Goal: Task Accomplishment & Management: Complete application form

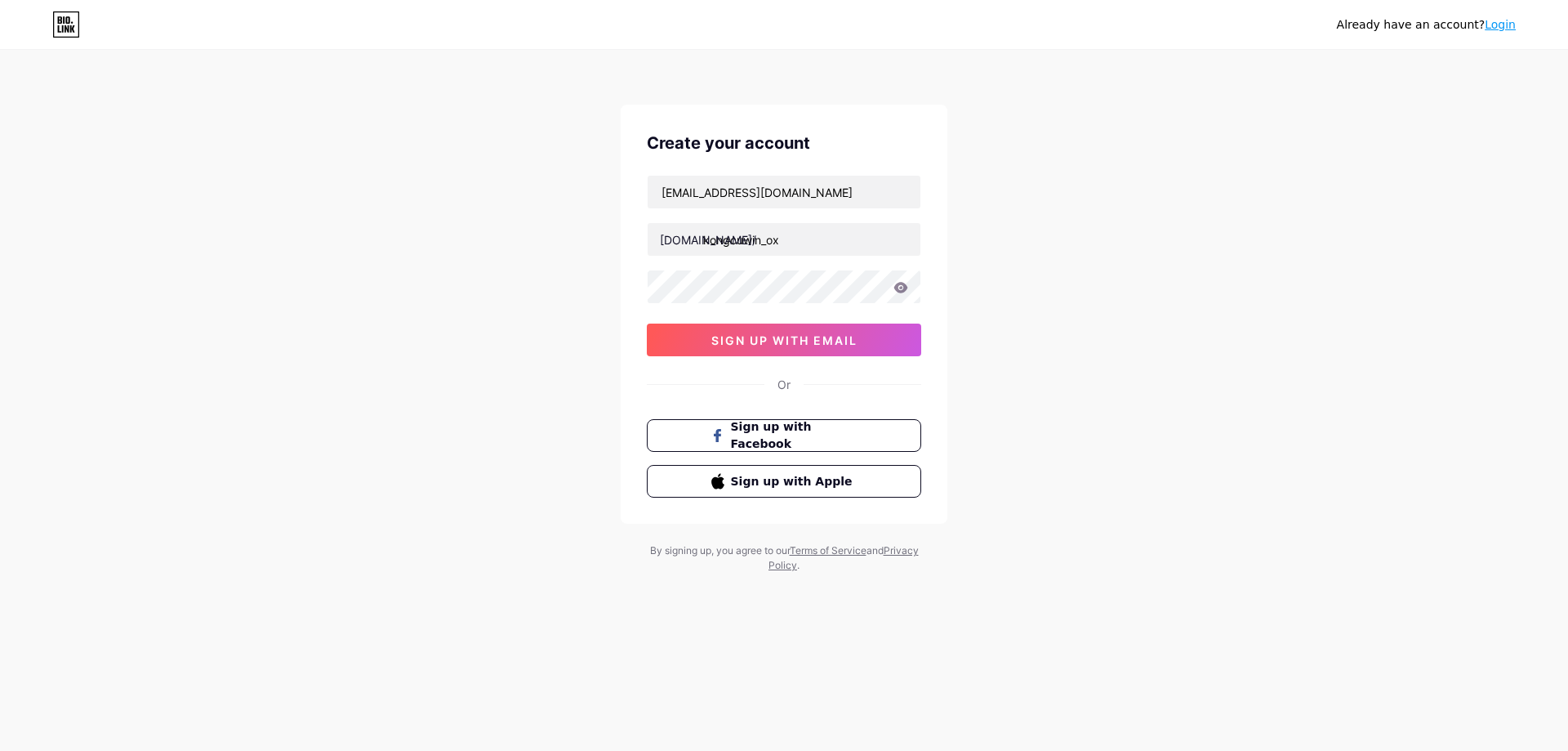
type input "kongcuwin_ox"
click at [791, 320] on div "rasveunsi.iemnu635@gmail.com bio.link/ kongcuwin_ox sign up with email" at bounding box center [784, 265] width 274 height 181
drag, startPoint x: 798, startPoint y: 341, endPoint x: 804, endPoint y: 335, distance: 8.5
click at [798, 341] on span "sign up with email" at bounding box center [784, 340] width 146 height 14
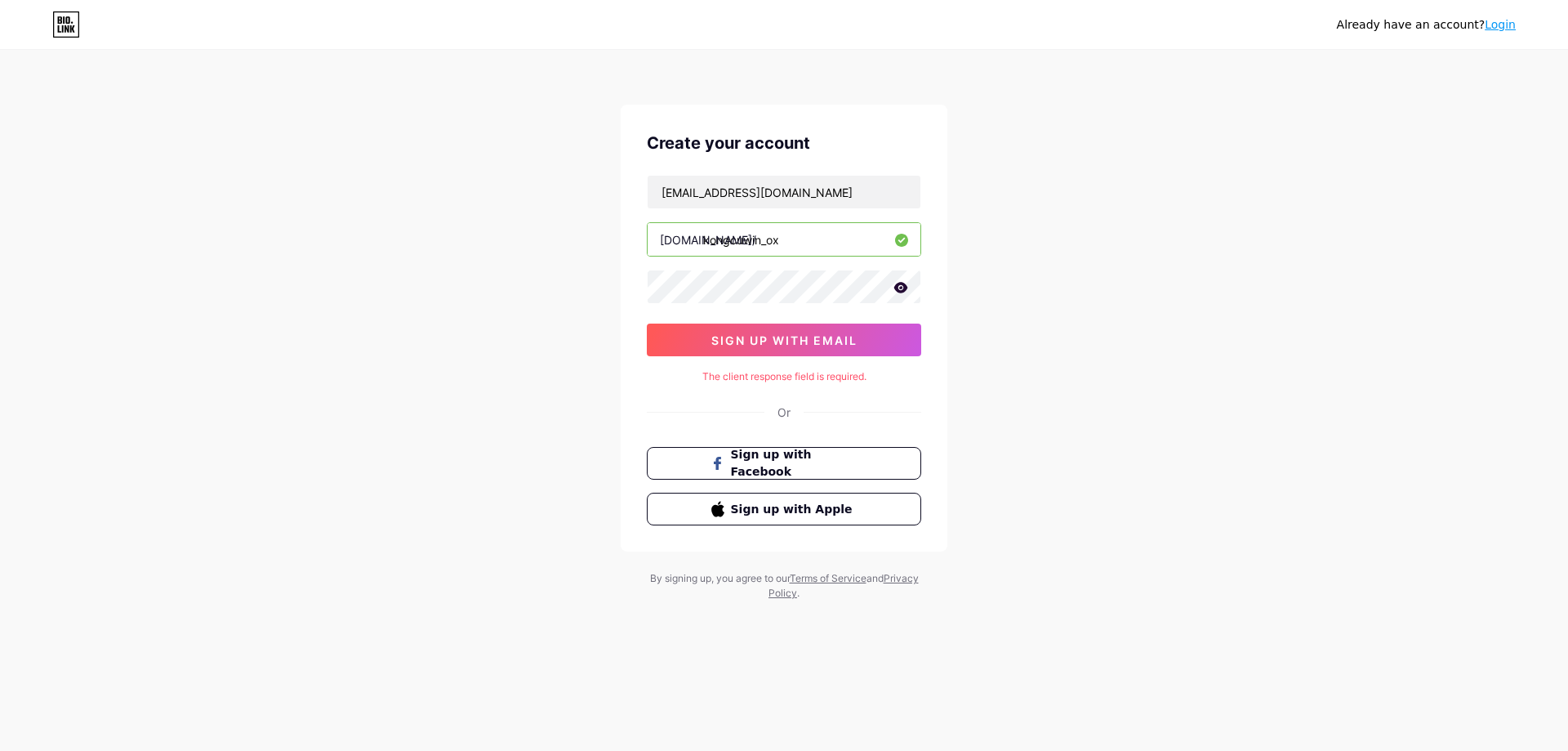
click at [997, 331] on div "Already have an account? Login Create your account rasveunsi.iemnu635@gmail.com…" at bounding box center [784, 326] width 1568 height 653
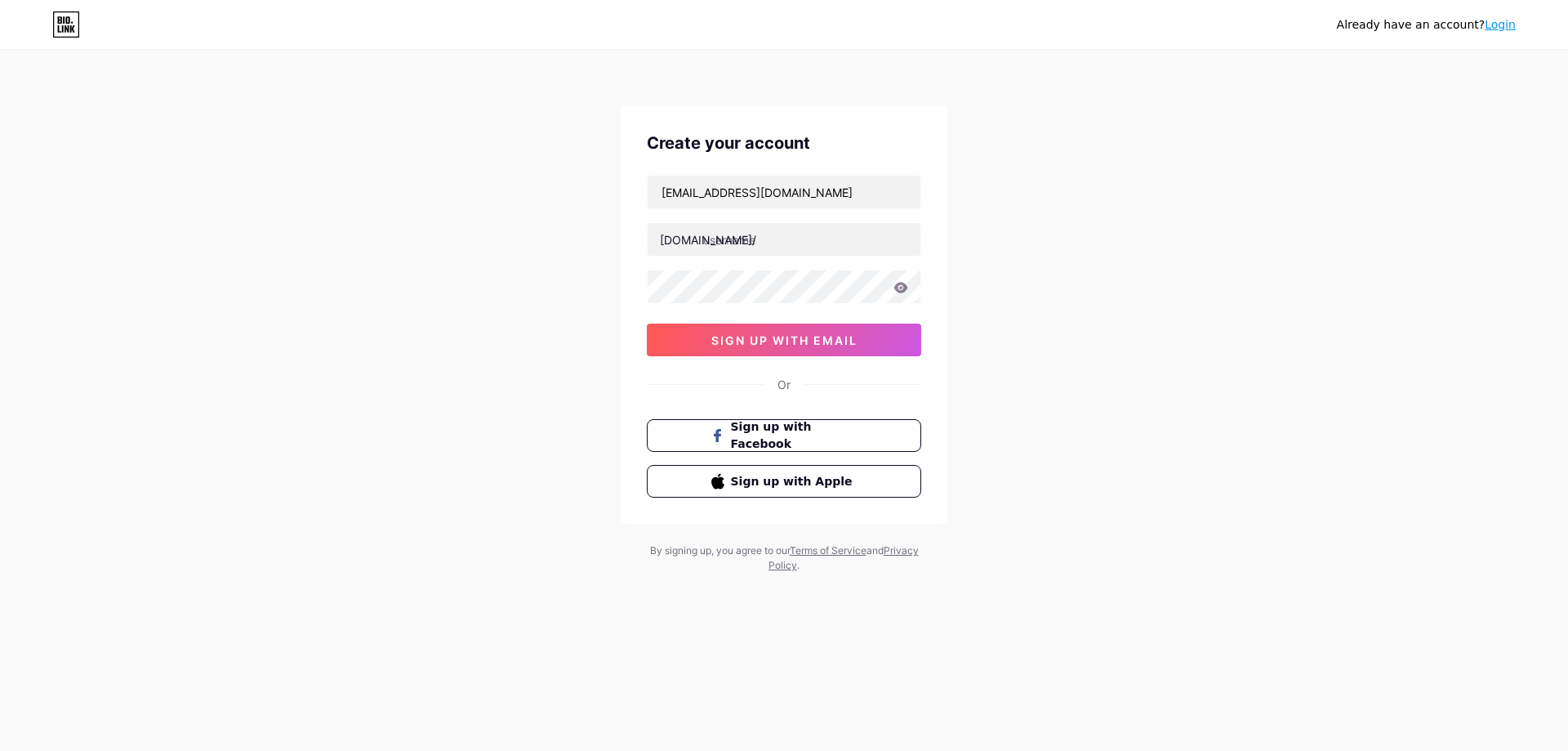
type input "[EMAIL_ADDRESS][DOMAIN_NAME]"
drag, startPoint x: 1054, startPoint y: 184, endPoint x: 1033, endPoint y: 193, distance: 22.8
click at [1054, 184] on div "Already have an account? Login Create your account [EMAIL_ADDRESS][DOMAIN_NAME]…" at bounding box center [784, 313] width 1568 height 625
click at [774, 258] on div "[EMAIL_ADDRESS][DOMAIN_NAME] [DOMAIN_NAME]/ sign up with email" at bounding box center [784, 265] width 274 height 181
click at [788, 246] on input "text" at bounding box center [784, 239] width 272 height 32
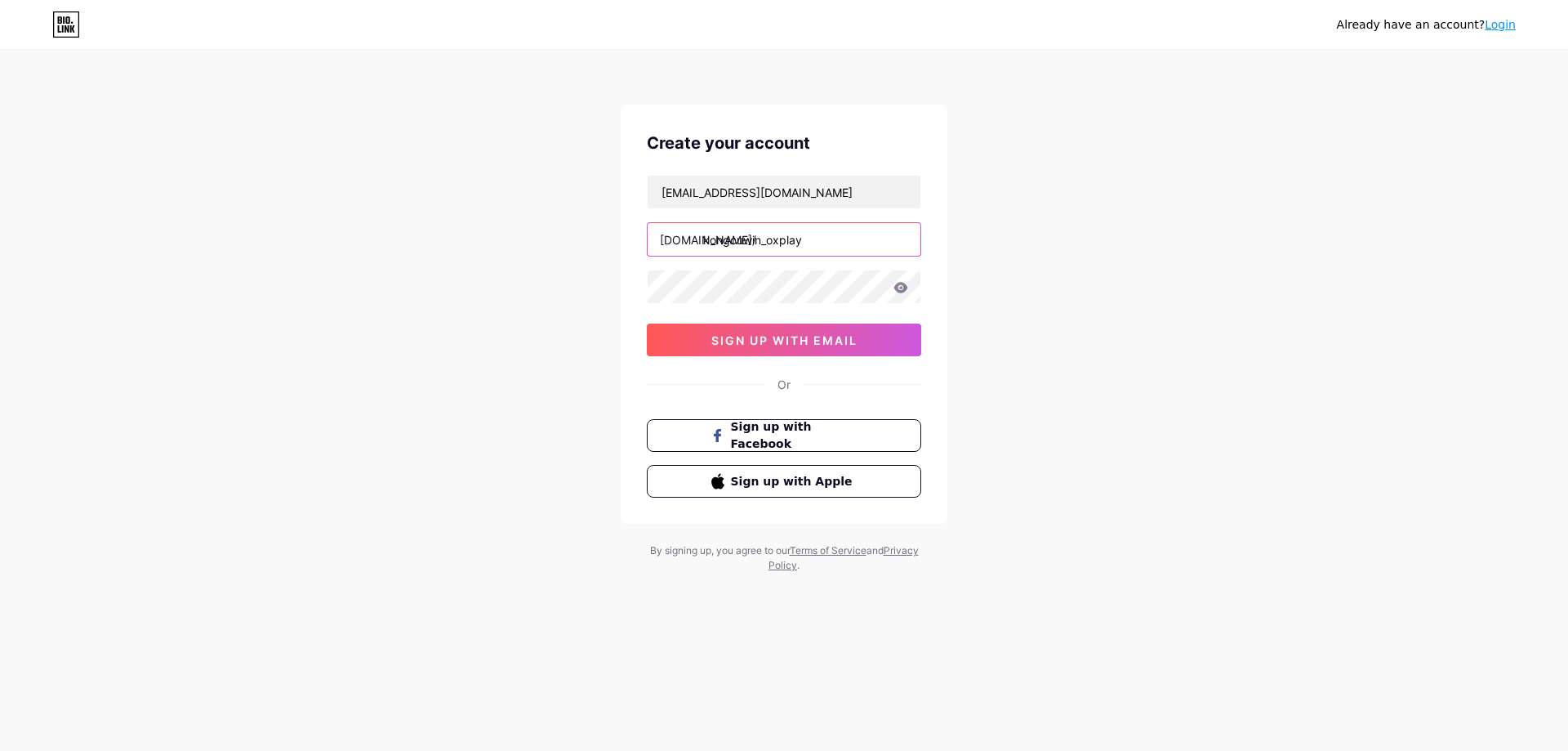
type input "kongcuwin_oxplay"
click at [787, 331] on button "sign up with email" at bounding box center [784, 339] width 274 height 32
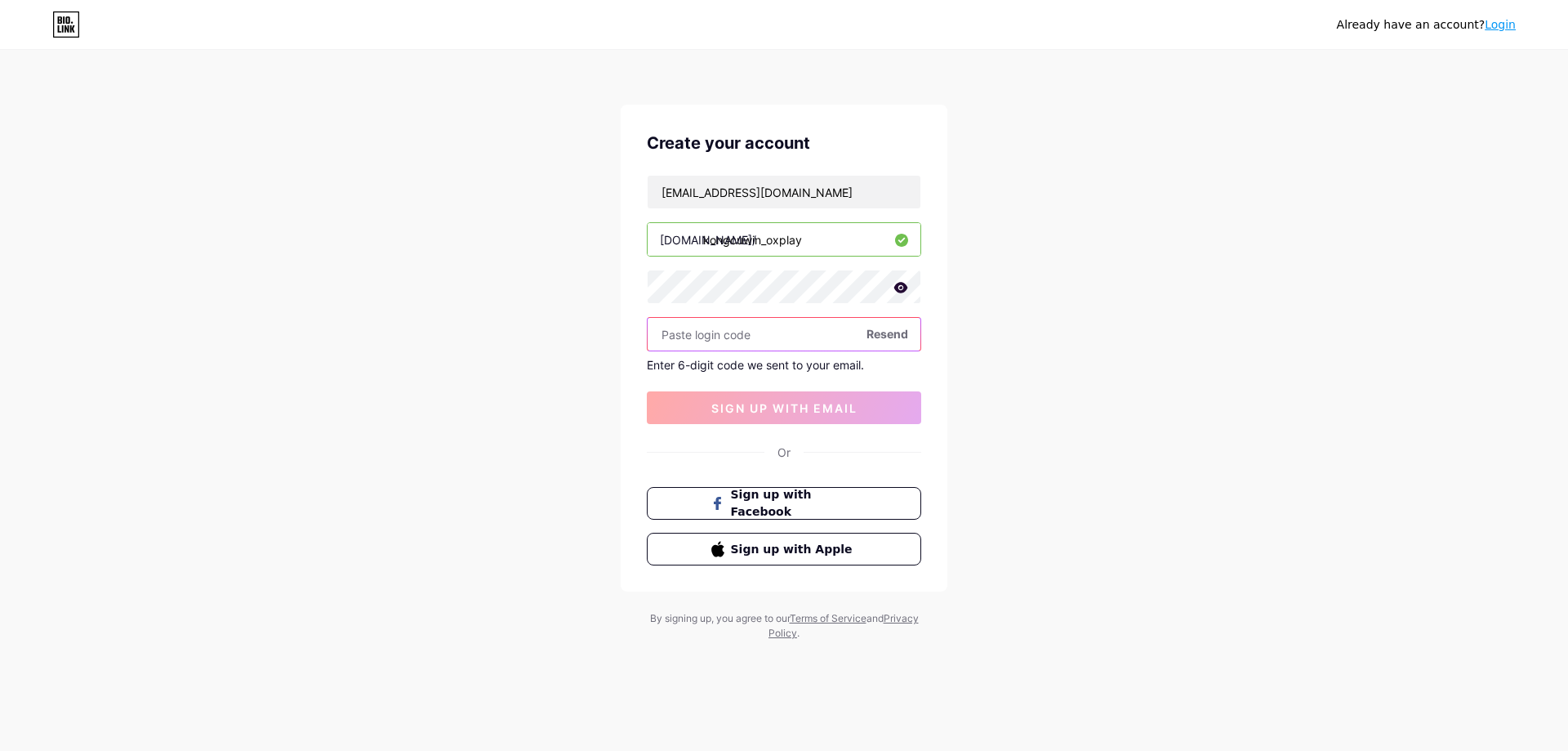
paste input "429778"
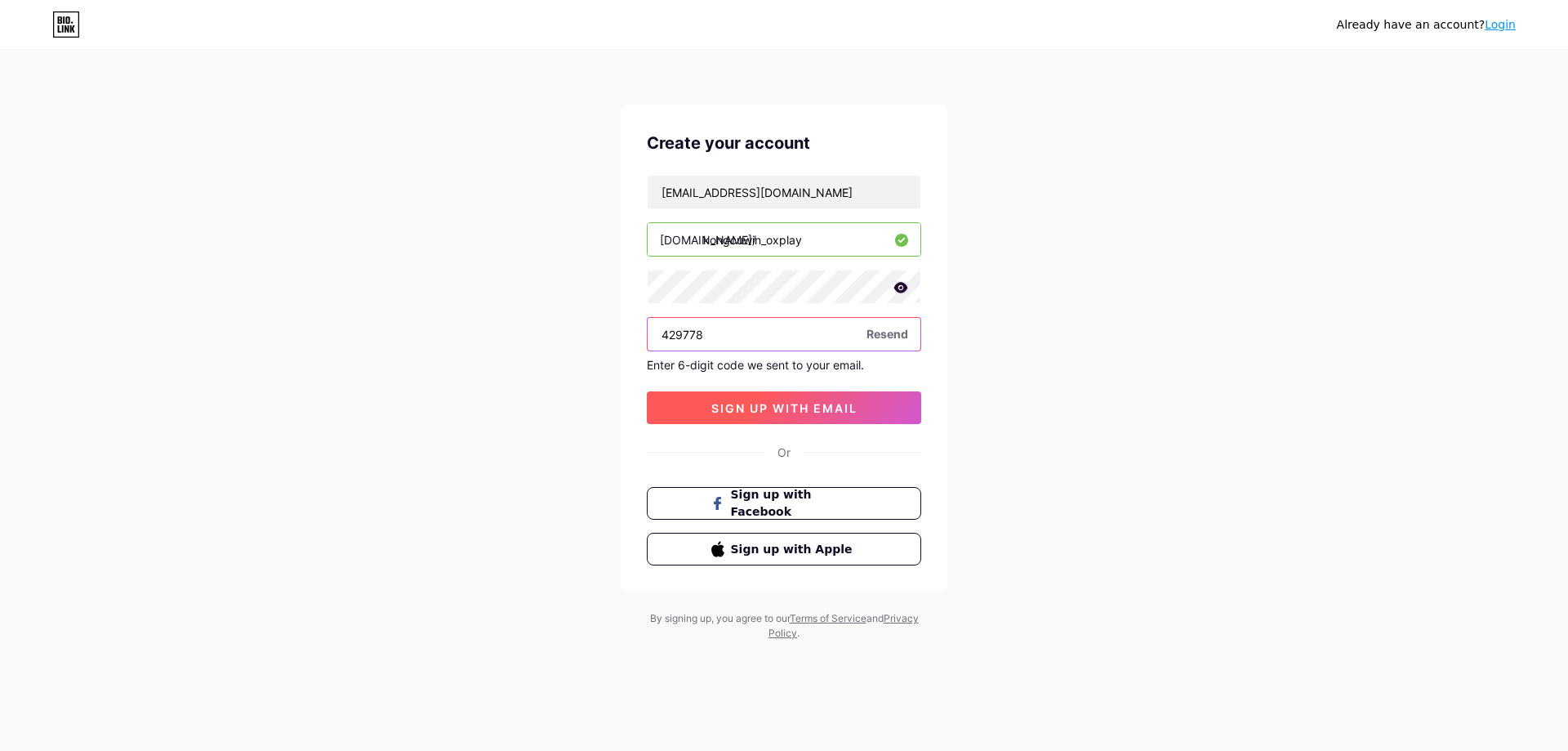
type input "429778"
click at [815, 416] on button "sign up with email" at bounding box center [784, 408] width 274 height 32
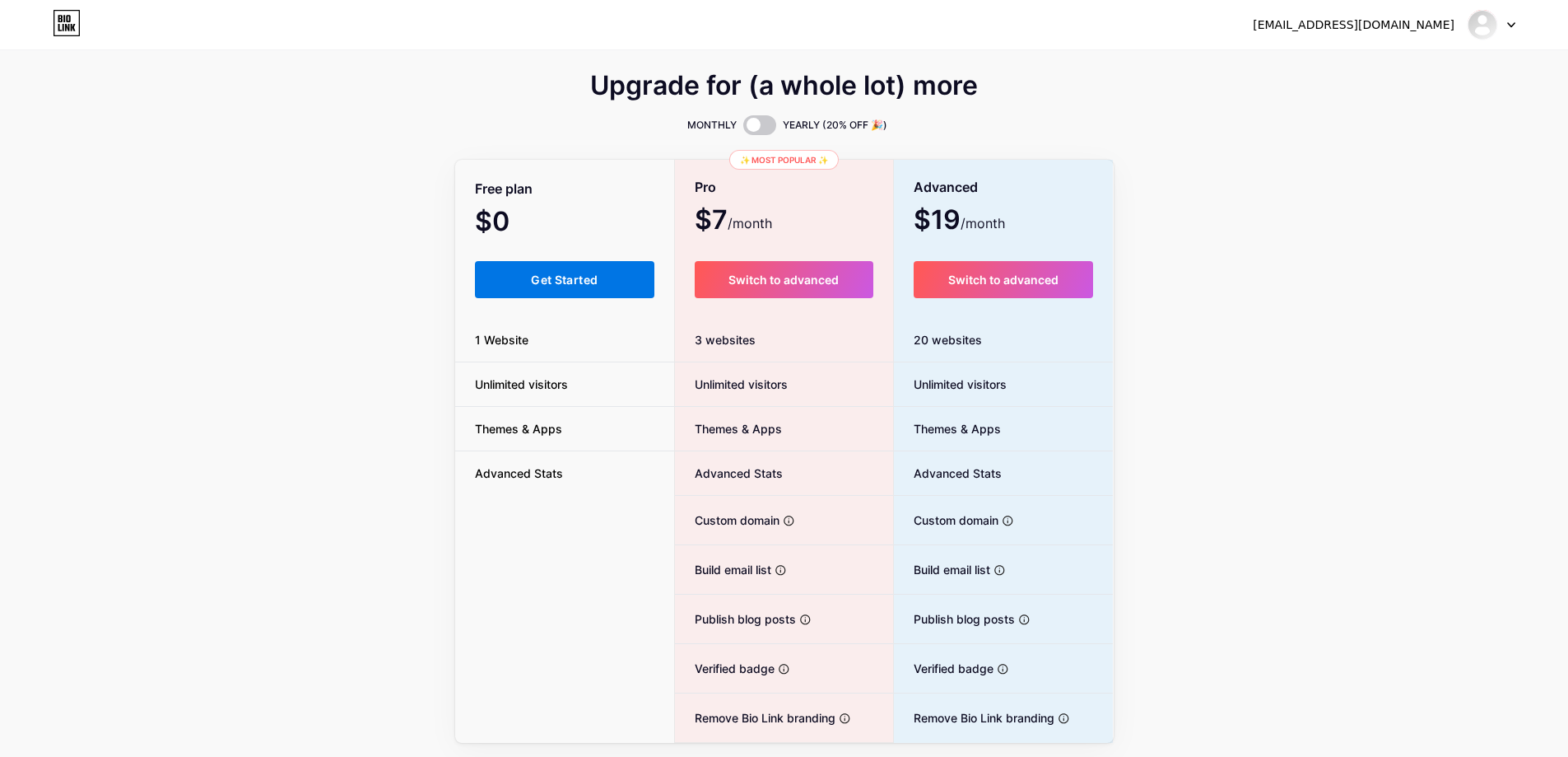
click at [560, 279] on span "Get Started" at bounding box center [564, 280] width 66 height 14
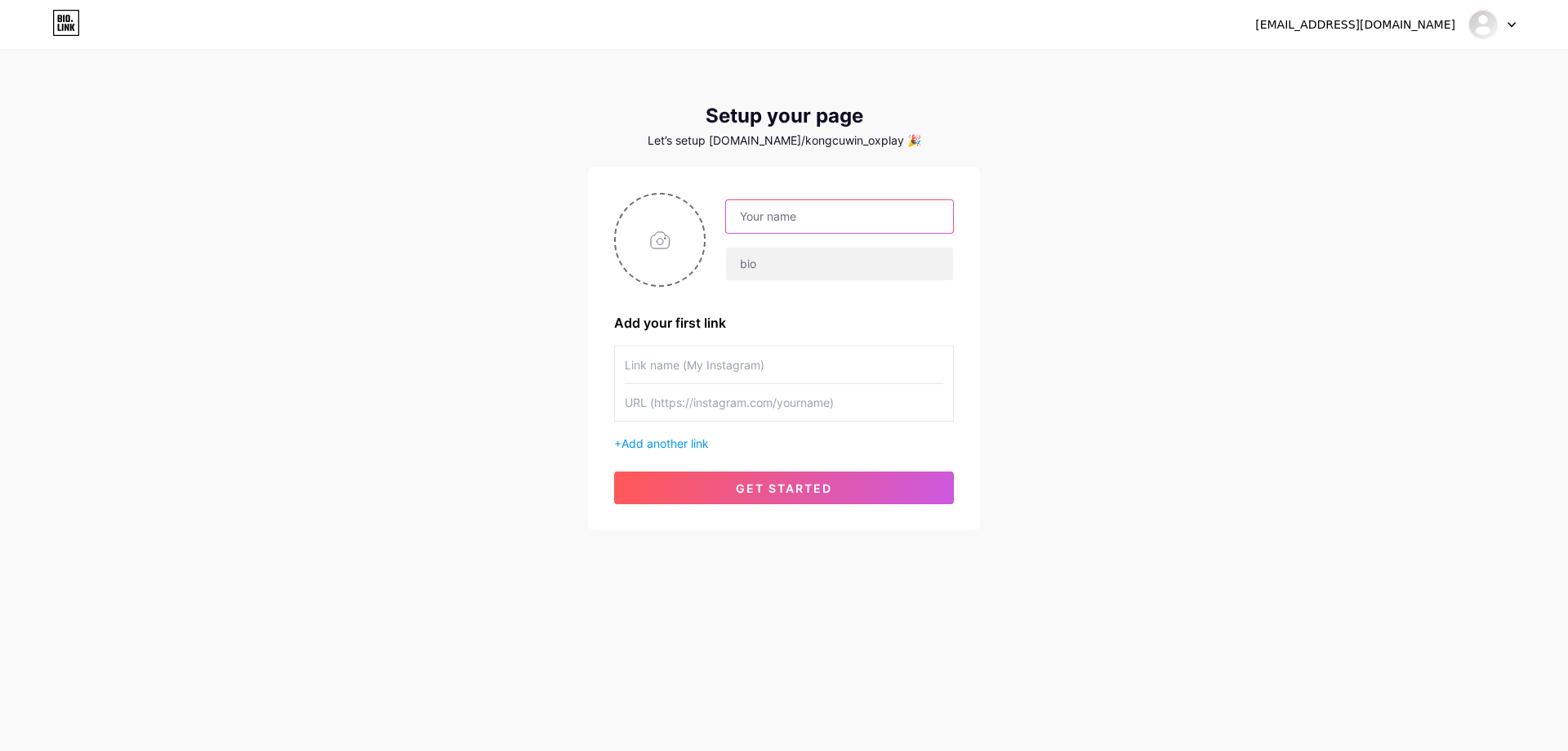
click at [837, 215] on input "text" at bounding box center [839, 216] width 227 height 32
type input "Kongcuwin Agen Oxplay"
paste input "Situs Resmi Slot Oxplay Server [GEOGRAPHIC_DATA] Terpercaya"
type input "Situs Resmi Slot Oxplay Server [GEOGRAPHIC_DATA] Terpercaya"
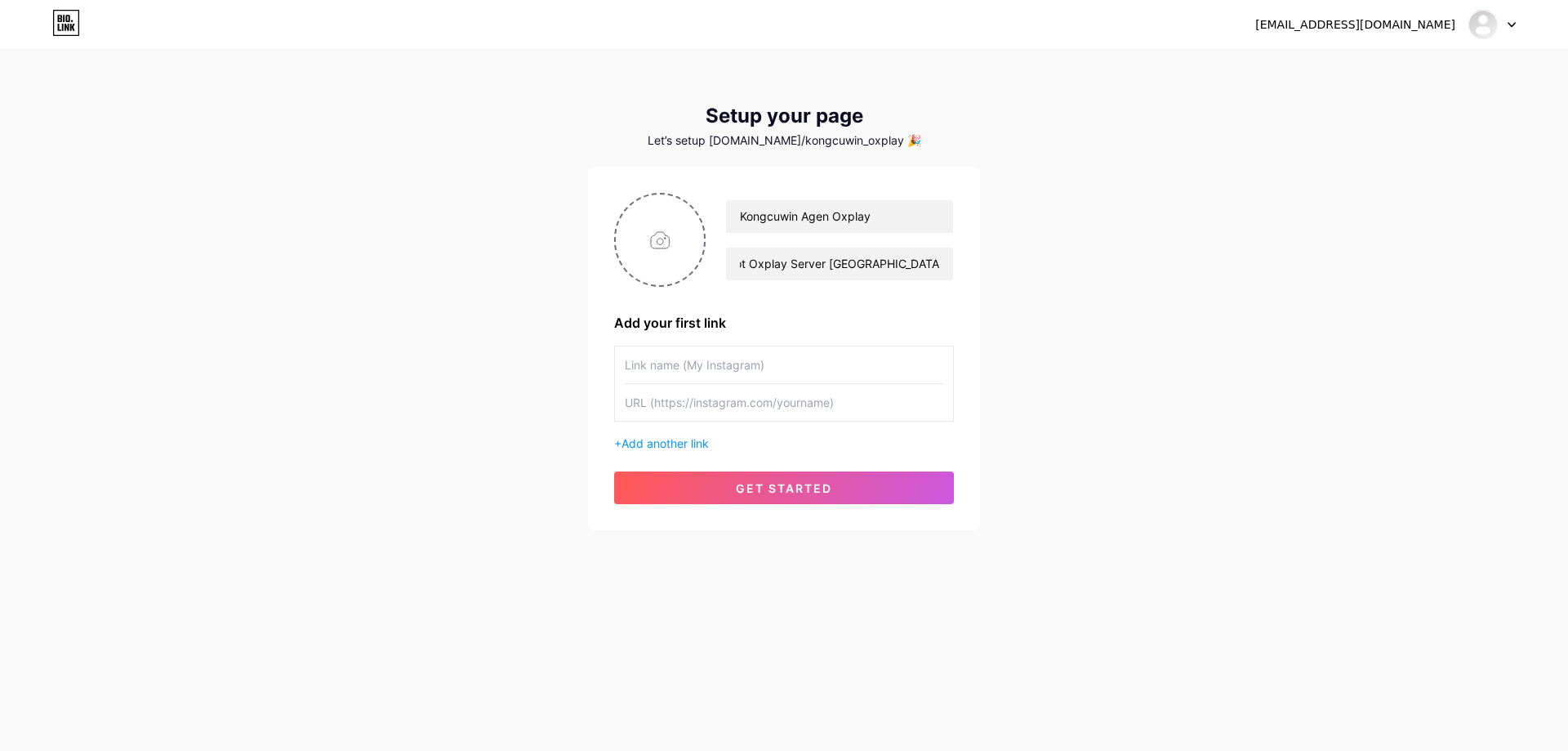
scroll to position [0, 0]
click at [746, 360] on input "text" at bounding box center [784, 364] width 318 height 37
click at [767, 420] on div at bounding box center [784, 384] width 340 height 76
click at [682, 447] on span "Add another link" at bounding box center [665, 443] width 88 height 14
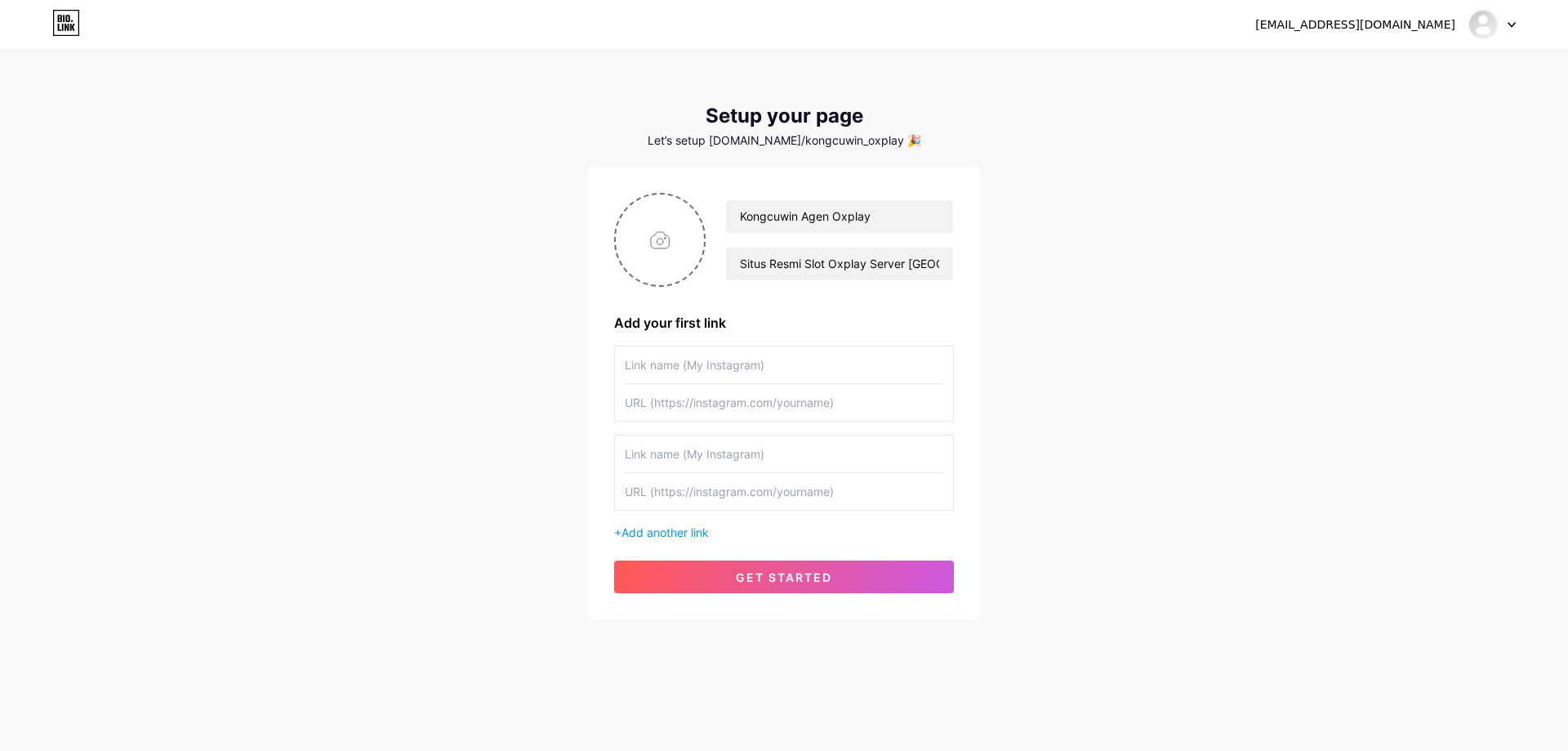
click at [710, 364] on input "text" at bounding box center [784, 364] width 318 height 37
type input "My Twitter"
type input "[URL][DOMAIN_NAME]"
type input "My Facebook"
